Goal: Information Seeking & Learning: Learn about a topic

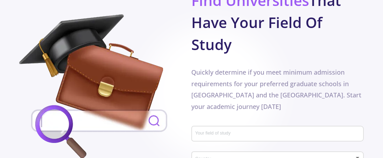
scroll to position [428, 0]
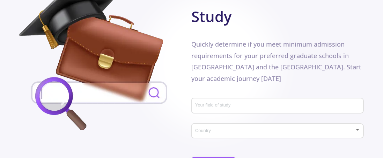
click at [230, 103] on input "Your field of study" at bounding box center [278, 106] width 167 height 6
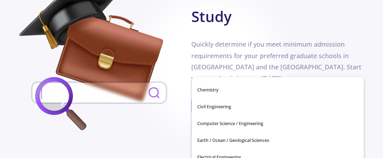
scroll to position [92, 0]
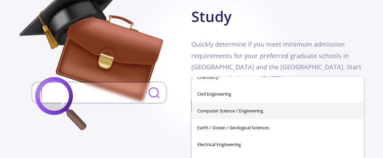
click at [234, 107] on span "Computer Science / Engineering" at bounding box center [279, 110] width 162 height 17
type input "Computer Science / Engineering"
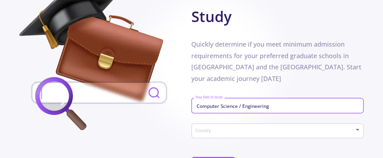
click at [229, 121] on div "Country" at bounding box center [278, 129] width 166 height 17
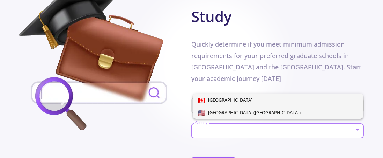
click at [229, 112] on span "[GEOGRAPHIC_DATA] ([GEOGRAPHIC_DATA])" at bounding box center [253, 112] width 95 height 6
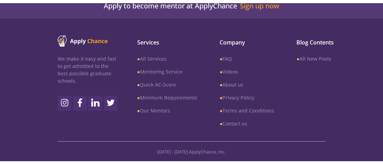
scroll to position [220, 0]
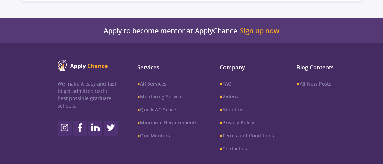
type input "Computer Science / Engineering"
